Goal: Task Accomplishment & Management: Use online tool/utility

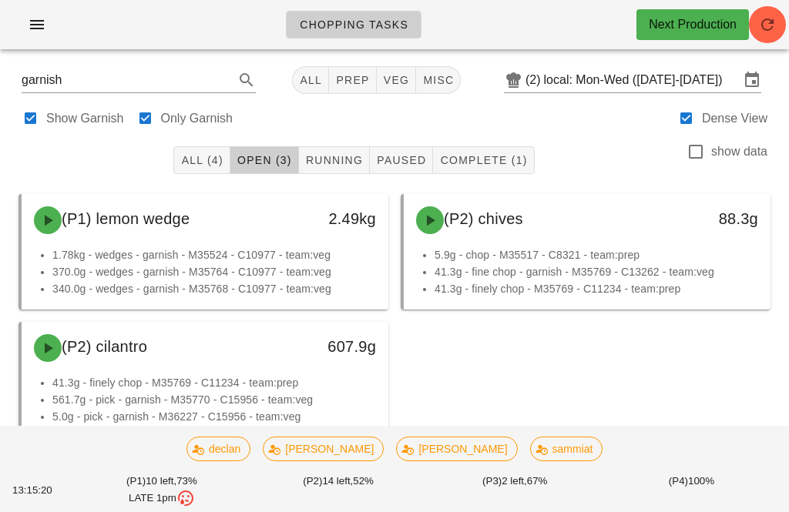
click at [329, 66] on button "prep" at bounding box center [352, 80] width 47 height 28
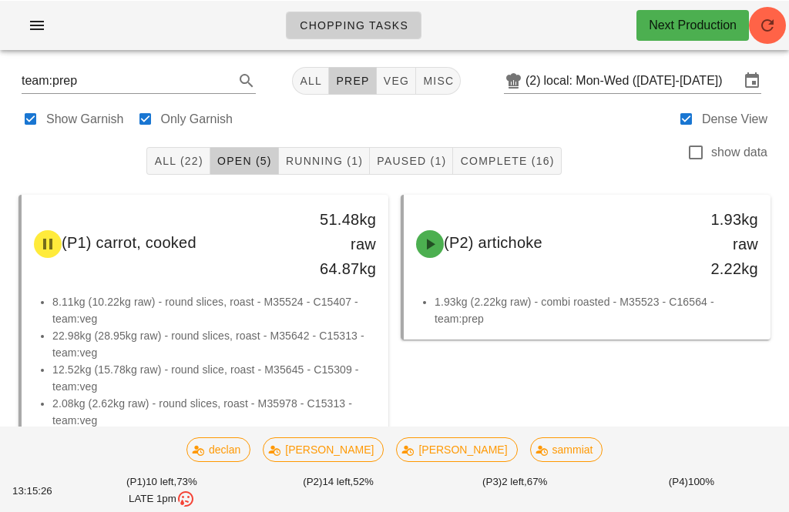
click at [180, 139] on div "All (22) Open (5) Running (1) Paused (1) Complete (16) show data" at bounding box center [394, 160] width 770 height 49
click at [196, 155] on span "All (22)" at bounding box center [177, 160] width 49 height 12
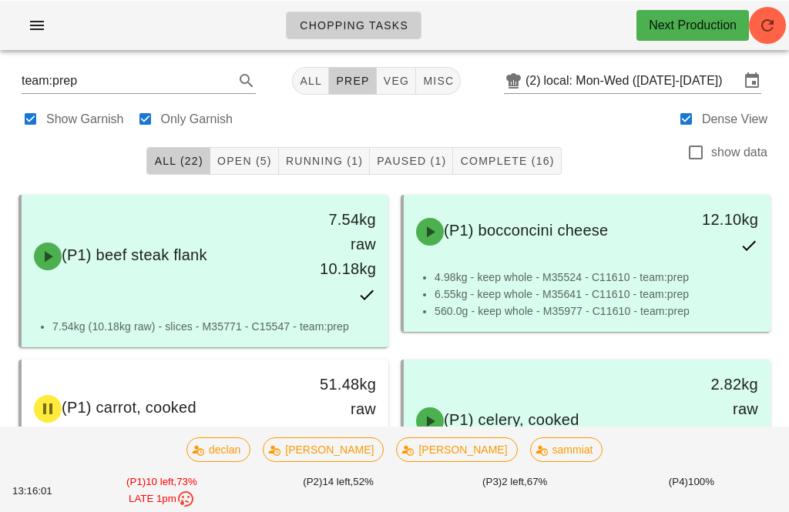
click at [386, 69] on button "veg" at bounding box center [397, 80] width 40 height 28
type input "team:veg"
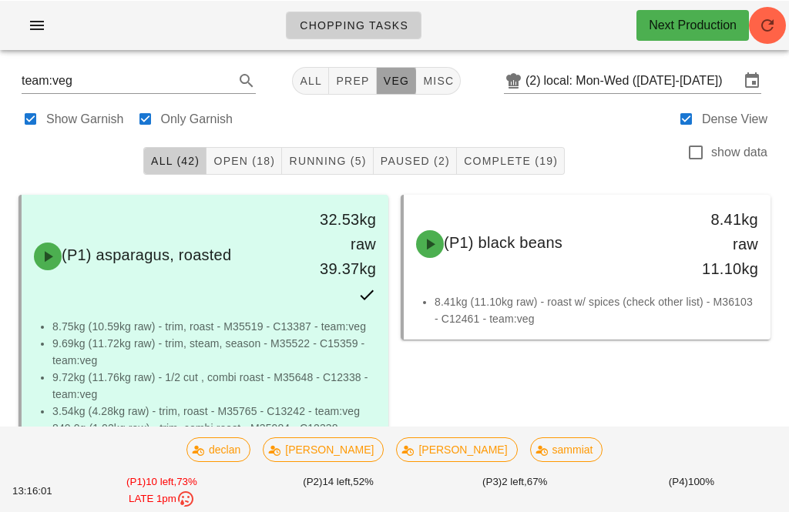
click at [377, 90] on button "veg" at bounding box center [397, 80] width 40 height 28
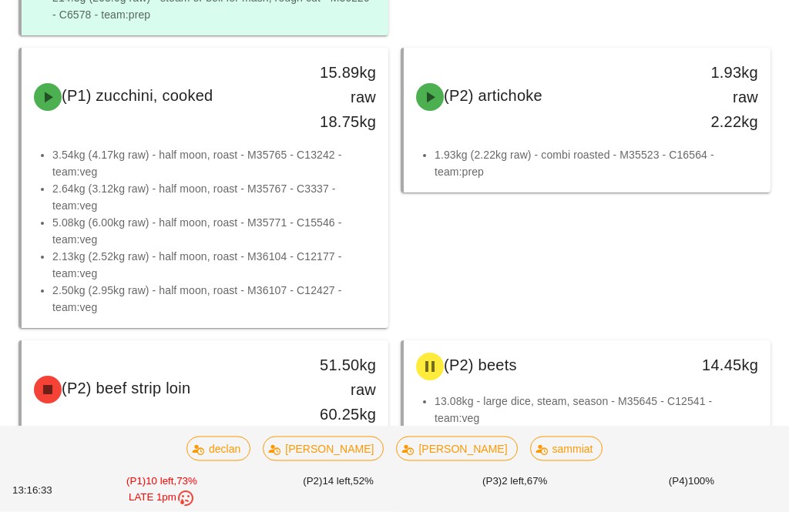
scroll to position [4690, 0]
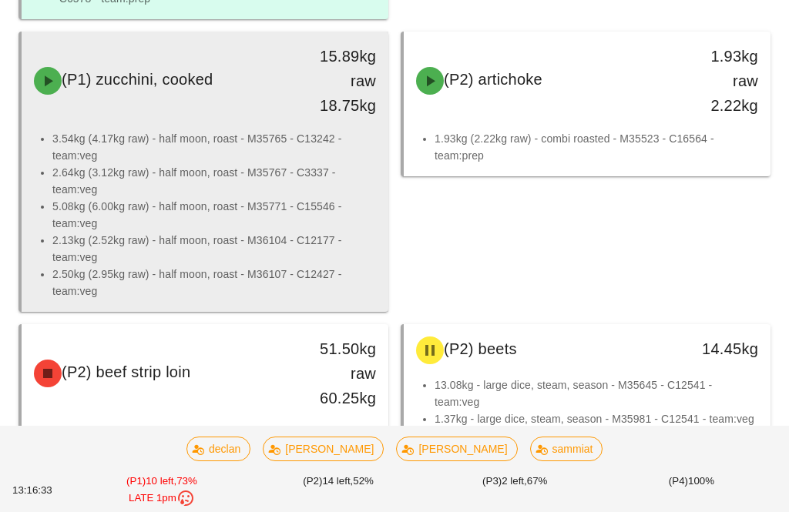
click at [293, 196] on li "2.64kg (3.12kg raw) - half moon, roast - M35767 - C3337 - team:veg" at bounding box center [214, 181] width 324 height 34
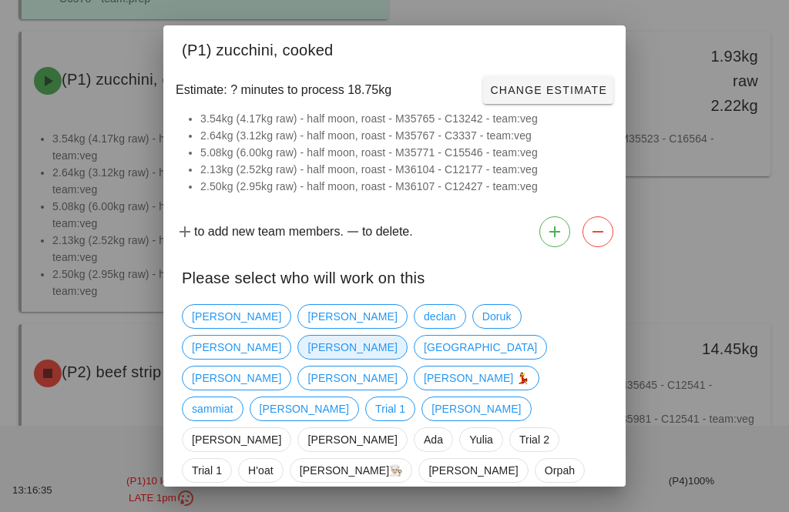
click at [397, 337] on span "[PERSON_NAME]" at bounding box center [351, 347] width 89 height 23
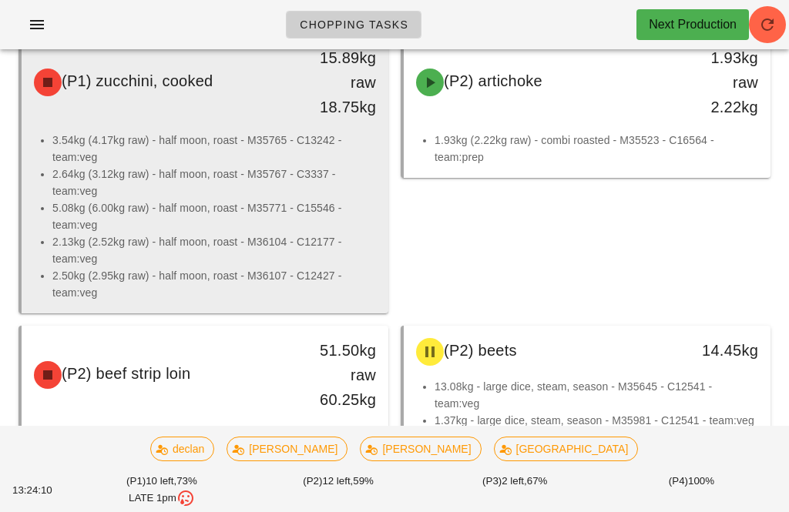
scroll to position [4724, 0]
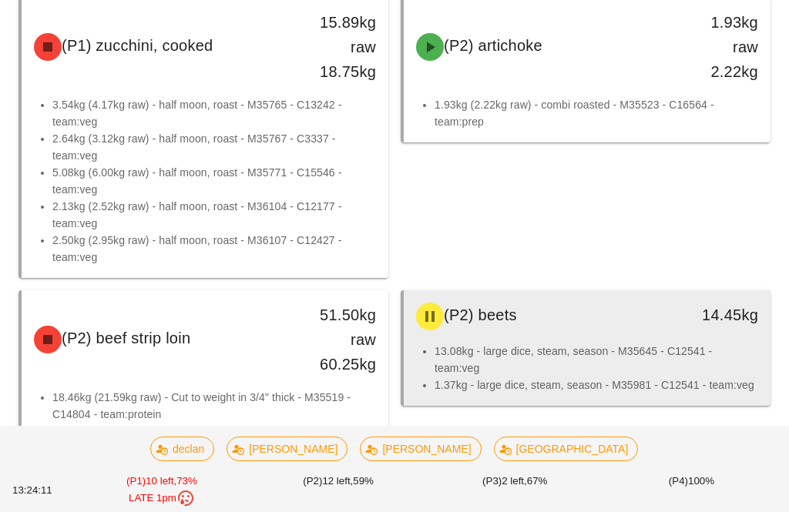
click at [572, 377] on li "1.37kg - large dice, steam, season - M35981 - C12541 - team:veg" at bounding box center [596, 385] width 324 height 17
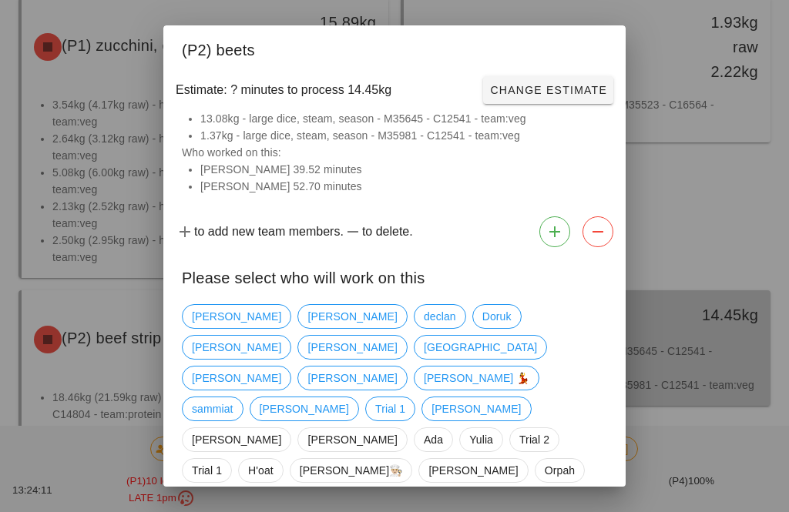
click at [616, 348] on div at bounding box center [394, 256] width 789 height 512
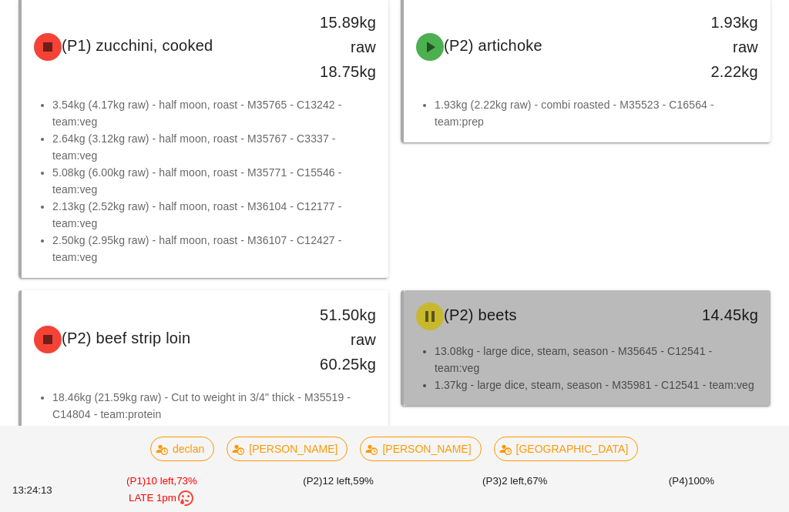
click at [544, 373] on li "13.08kg - large dice, steam, season - M35645 - C12541 - team:veg" at bounding box center [596, 360] width 324 height 34
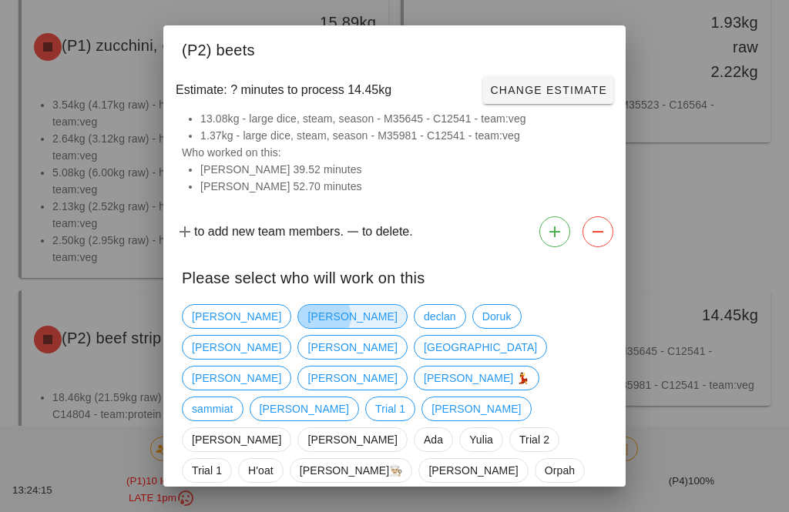
click at [307, 328] on span "[PERSON_NAME]" at bounding box center [351, 316] width 89 height 23
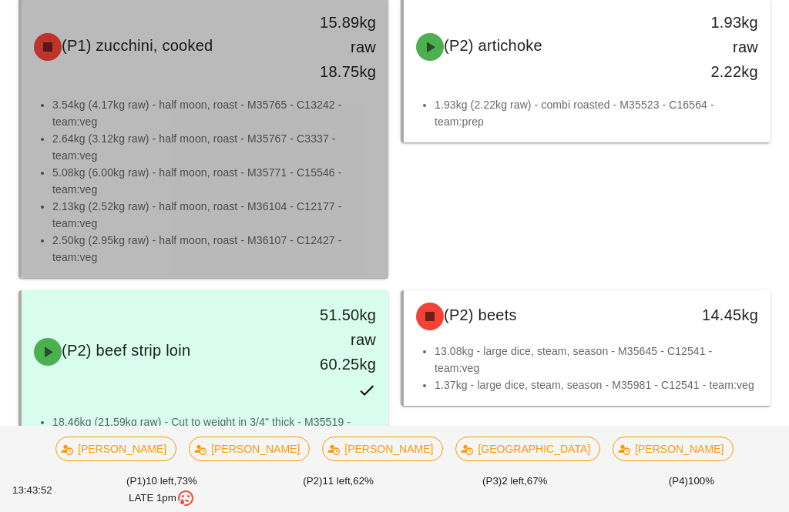
click at [262, 194] on li "5.08kg (6.00kg raw) - half moon, roast - M35771 - C15546 - team:veg" at bounding box center [214, 181] width 324 height 34
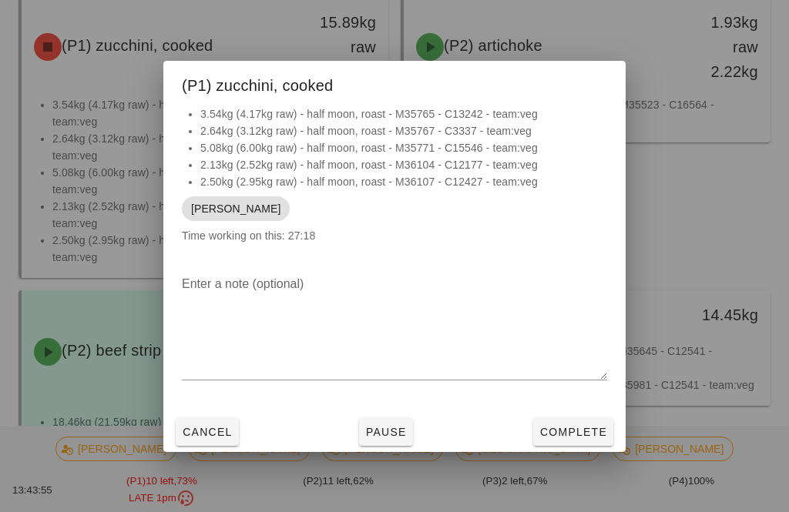
click at [395, 438] on span "Pause" at bounding box center [386, 432] width 42 height 12
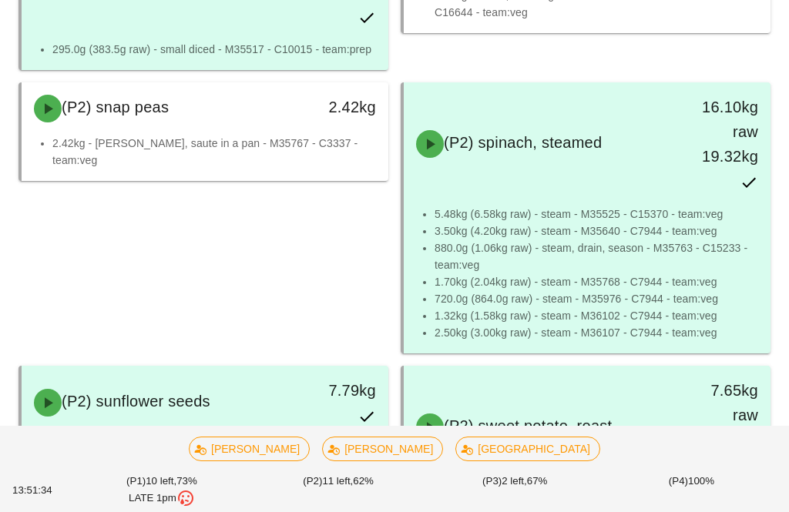
scroll to position [6826, 0]
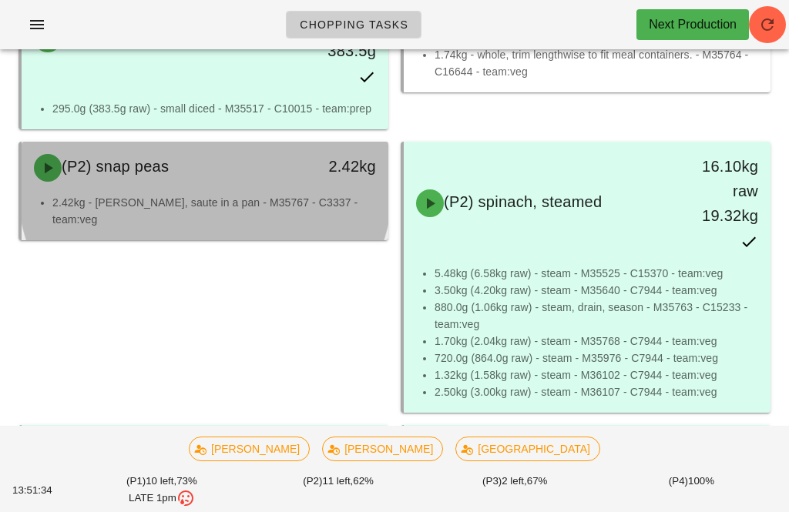
click at [357, 188] on div "2.42kg" at bounding box center [340, 168] width 90 height 46
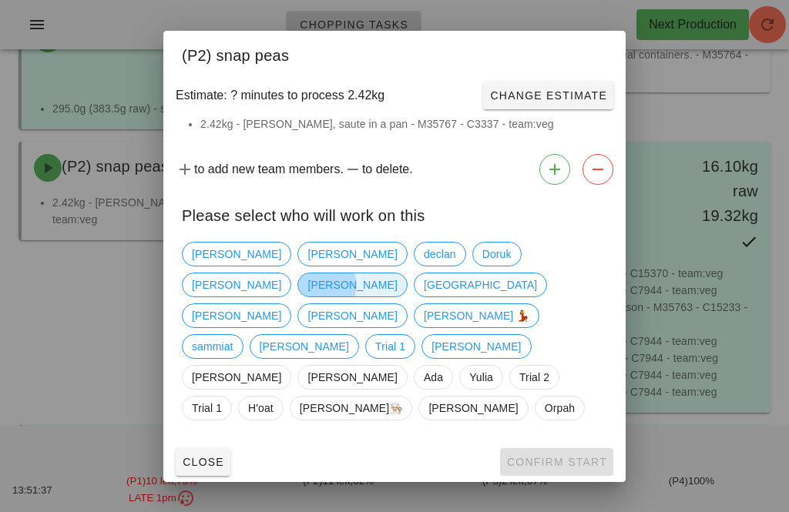
click at [397, 297] on span "[PERSON_NAME]" at bounding box center [351, 284] width 89 height 23
click at [569, 462] on span "Confirm Start" at bounding box center [556, 462] width 101 height 12
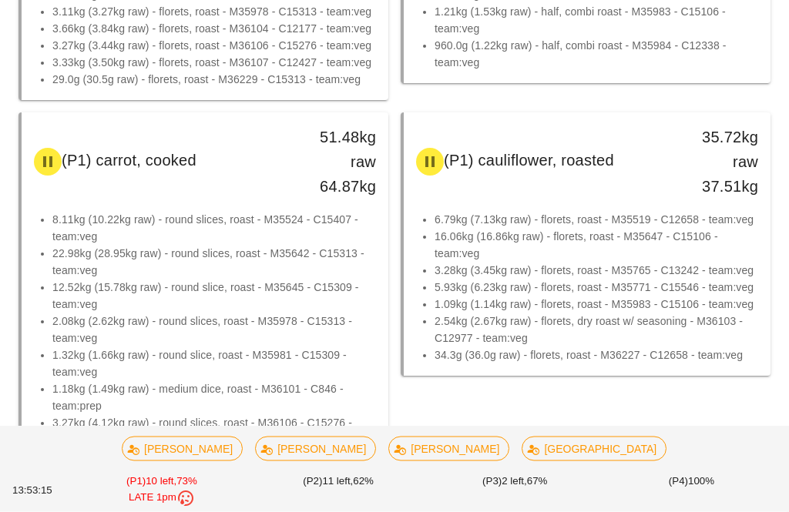
scroll to position [1051, 0]
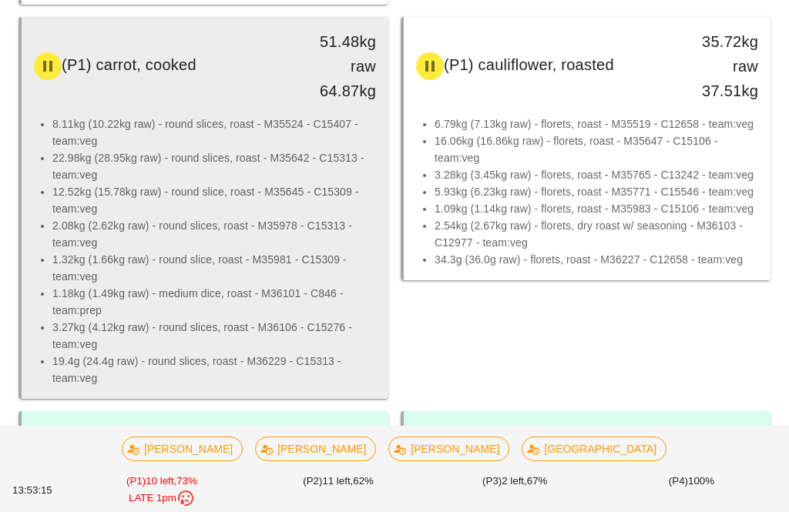
click at [309, 336] on li "3.27kg (4.12kg raw) - round slices, roast - M36106 - C15276 - team:veg" at bounding box center [214, 336] width 324 height 34
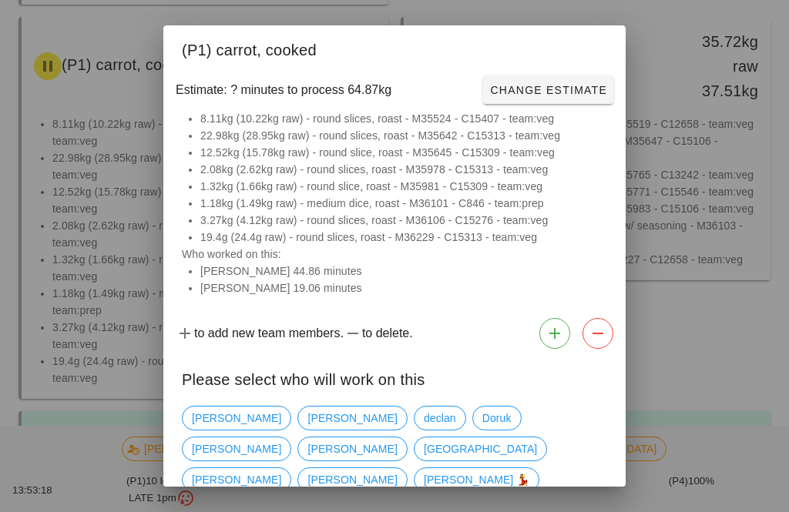
click at [753, 314] on div at bounding box center [394, 256] width 789 height 512
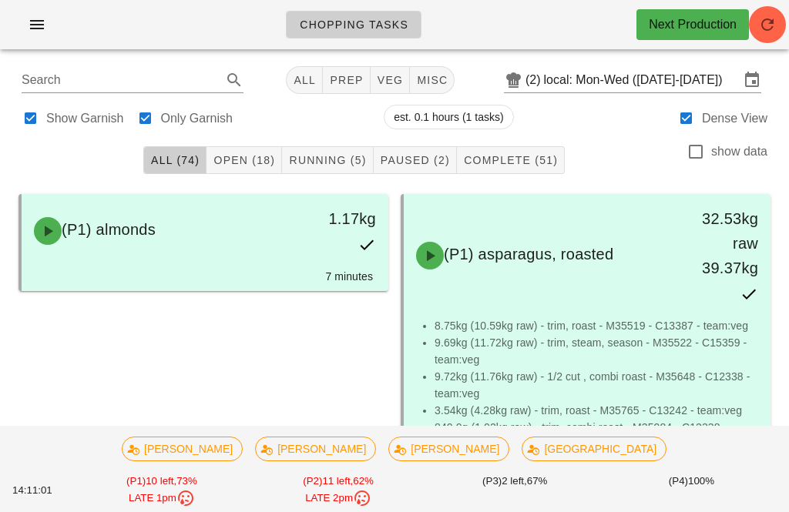
click at [245, 154] on span "Open (18)" at bounding box center [244, 160] width 62 height 12
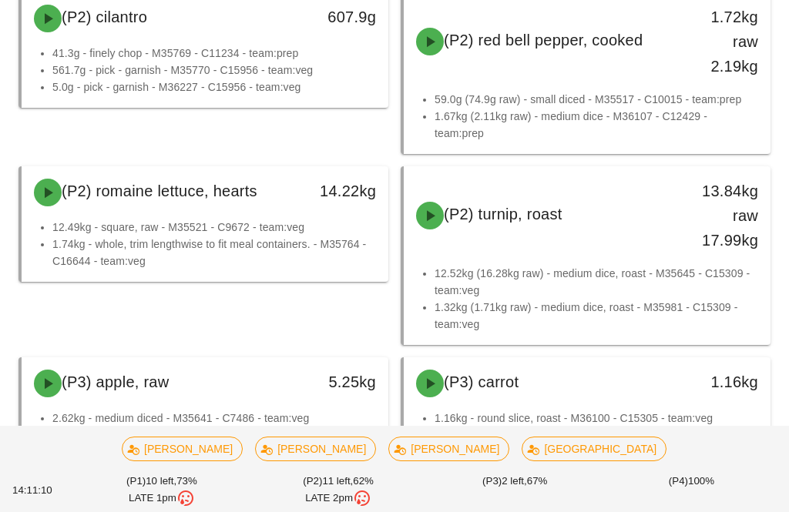
scroll to position [1862, 0]
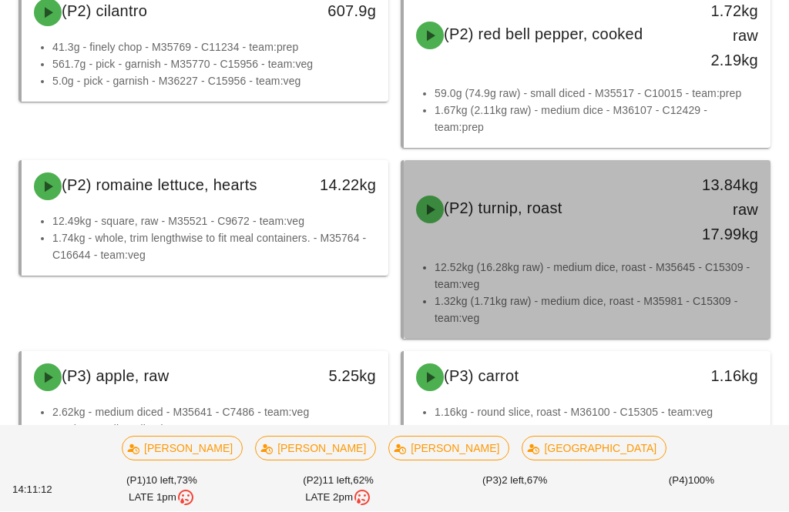
click at [476, 258] on div "(P2) turnip, roast 13.84kg raw 17.99kg" at bounding box center [587, 210] width 367 height 99
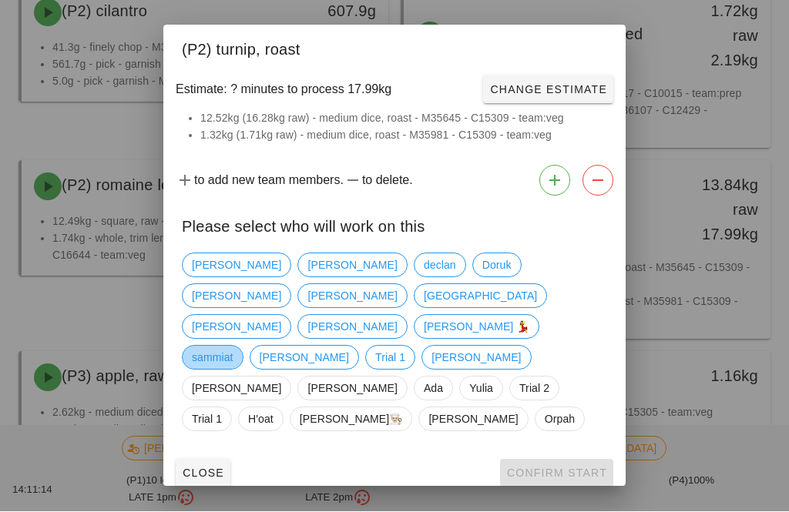
click at [233, 347] on span "sammiat" at bounding box center [213, 358] width 42 height 23
click at [550, 468] on span "Confirm Start" at bounding box center [556, 474] width 101 height 12
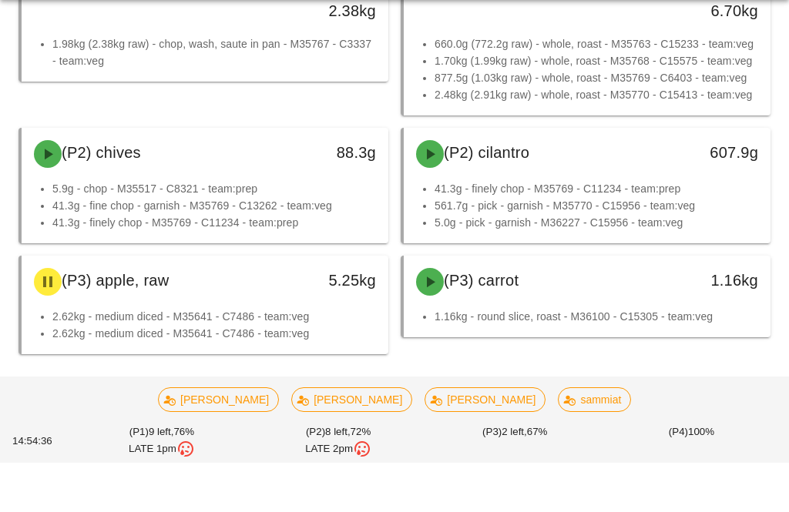
scroll to position [1212, 0]
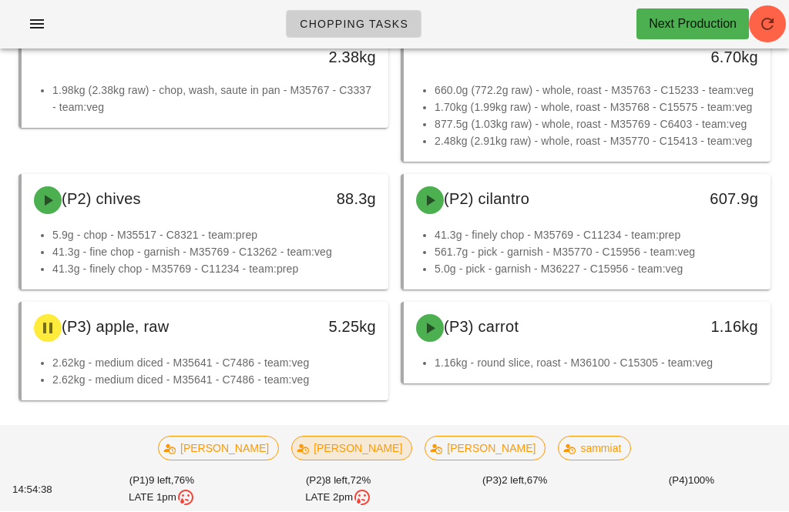
click at [374, 441] on span "[PERSON_NAME]" at bounding box center [351, 449] width 101 height 23
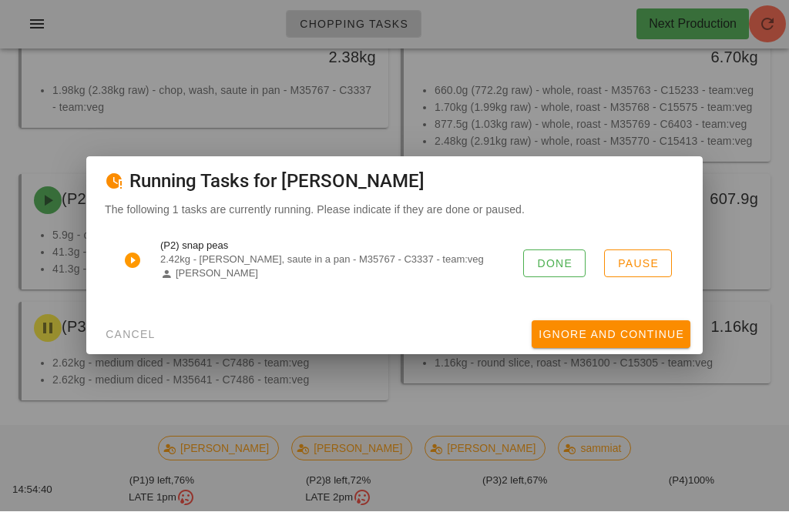
click at [544, 272] on button "Done" at bounding box center [554, 264] width 62 height 28
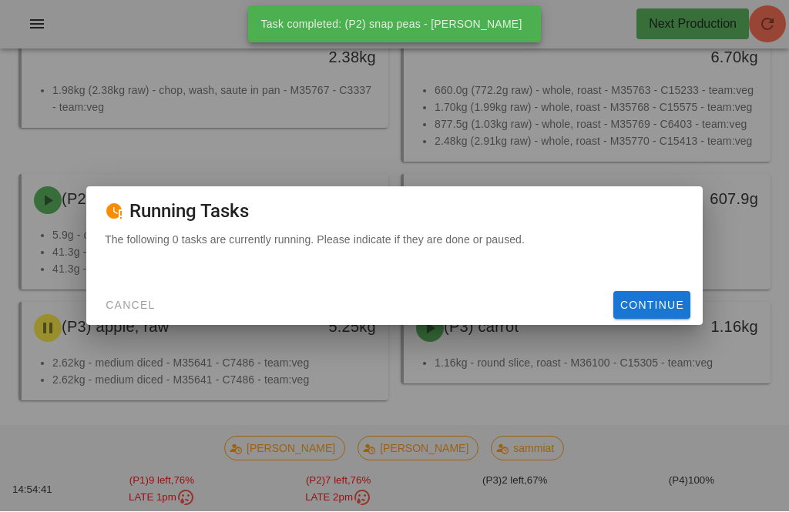
click at [642, 302] on span "Continue" at bounding box center [651, 306] width 65 height 12
